Goal: Task Accomplishment & Management: Use online tool/utility

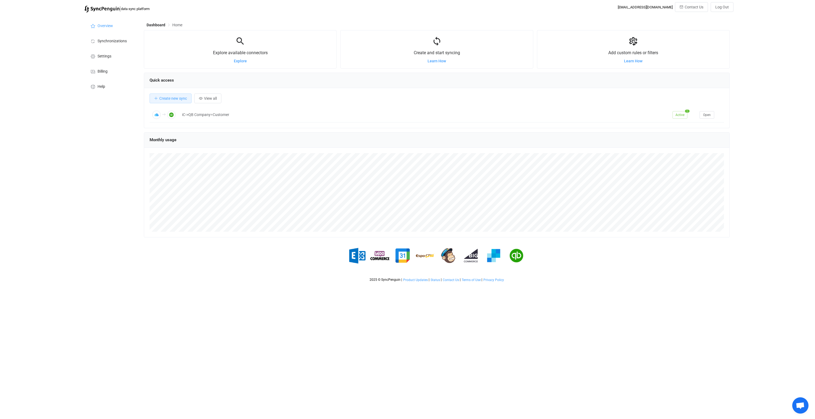
scroll to position [105, 585]
click at [125, 42] on span "Synchronizations" at bounding box center [111, 41] width 29 height 4
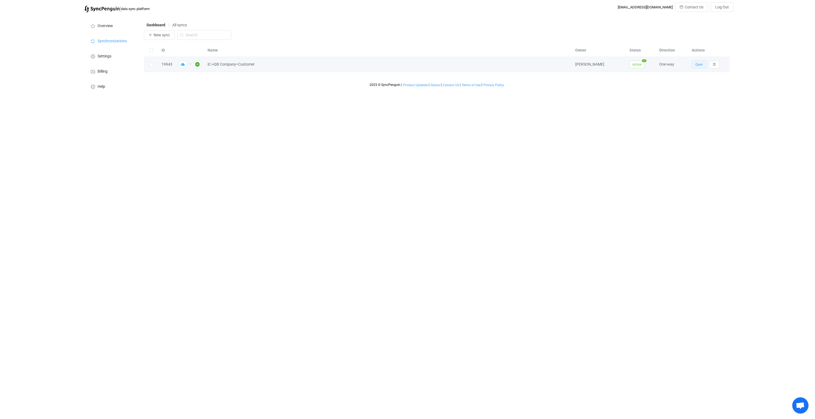
click at [700, 66] on span "Open" at bounding box center [699, 65] width 8 height 4
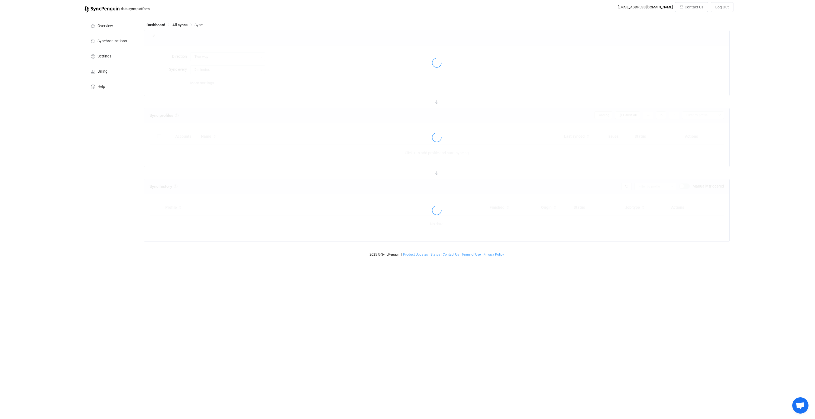
type input "iCloud → Quickbooks"
type input "24 hours"
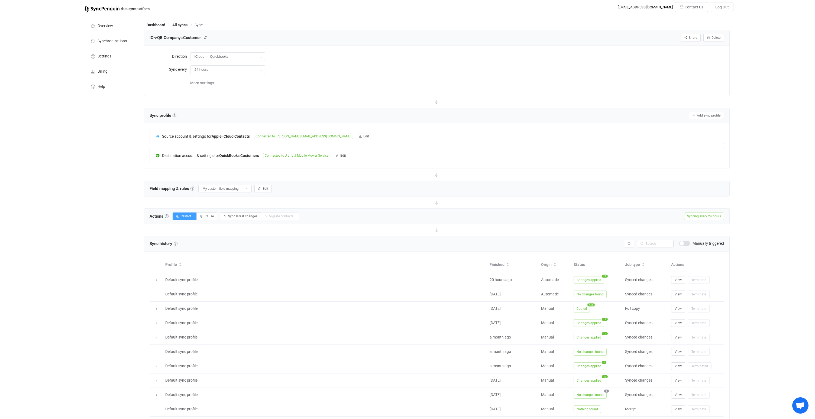
click at [684, 243] on span at bounding box center [684, 242] width 11 height 5
click at [240, 215] on span "Sync latest changes" at bounding box center [242, 216] width 29 height 4
click at [344, 181] on div "Field mapping & rules Field mapping & rules By default, all contacts of the con…" at bounding box center [436, 188] width 585 height 15
click at [684, 242] on span at bounding box center [684, 242] width 11 height 5
